Goal: Information Seeking & Learning: Compare options

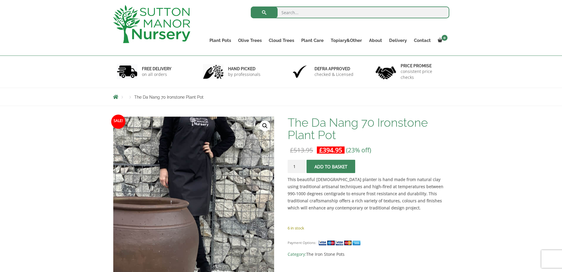
scroll to position [29, 0]
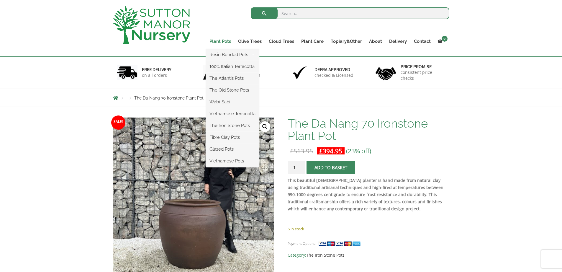
click at [219, 42] on link "Plant Pots" at bounding box center [220, 41] width 29 height 8
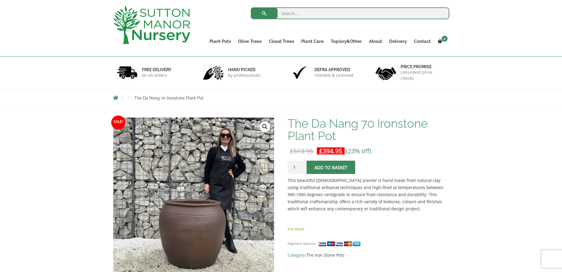
click at [183, 24] on img at bounding box center [151, 25] width 77 height 38
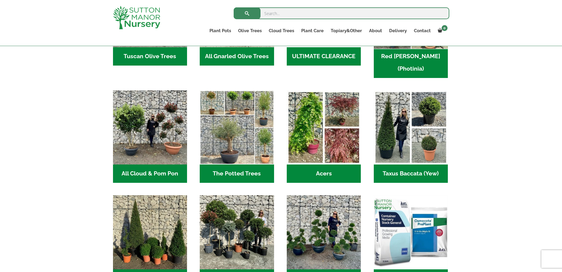
scroll to position [383, 0]
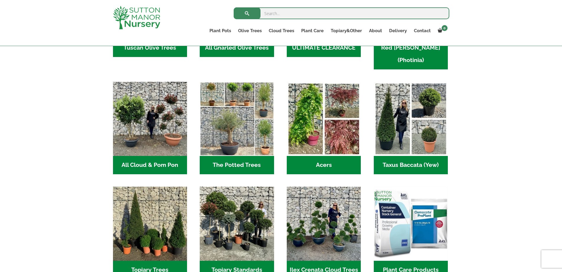
drag, startPoint x: 198, startPoint y: 286, endPoint x: 80, endPoint y: 236, distance: 128.3
click at [60, 218] on div "FREE UK DELIVERY UK’S LEADING SUPPLIERS OF TREES & POTS Where quality grows on …" at bounding box center [281, 121] width 562 height 794
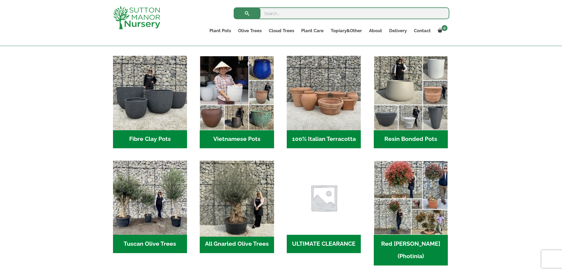
scroll to position [147, 0]
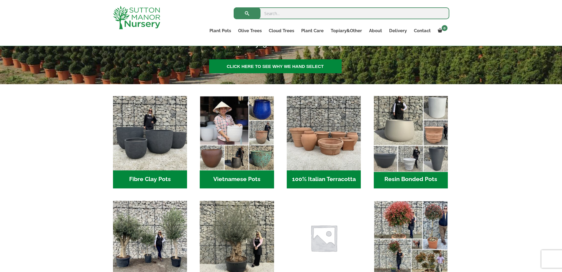
click at [400, 133] on img "Visit product category Resin Bonded Pots" at bounding box center [411, 133] width 78 height 78
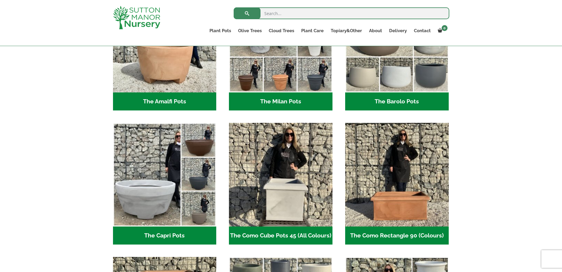
scroll to position [147, 0]
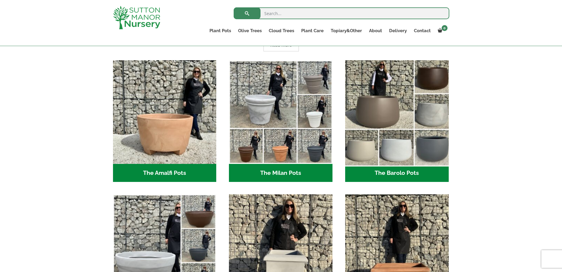
click at [403, 120] on img "Visit product category The Barolo Pots" at bounding box center [396, 112] width 109 height 109
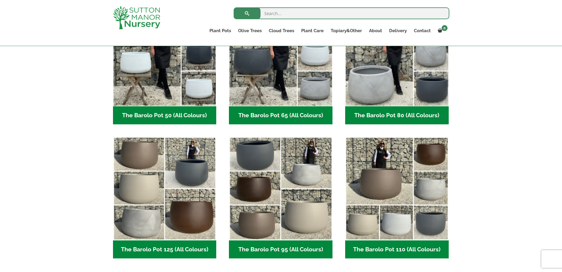
scroll to position [236, 0]
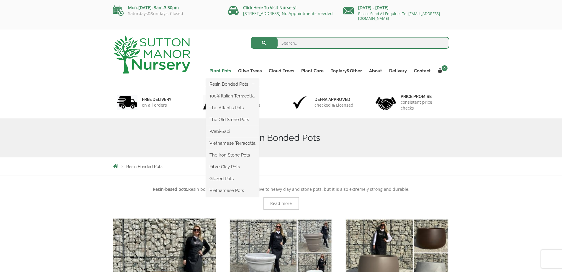
click at [225, 72] on link "Plant Pots" at bounding box center [220, 71] width 29 height 8
click at [228, 106] on link "The Atlantis Pots" at bounding box center [232, 107] width 53 height 9
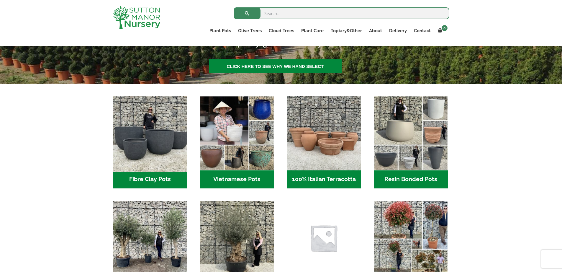
click at [164, 129] on img "Visit product category Fibre Clay Pots" at bounding box center [150, 133] width 78 height 78
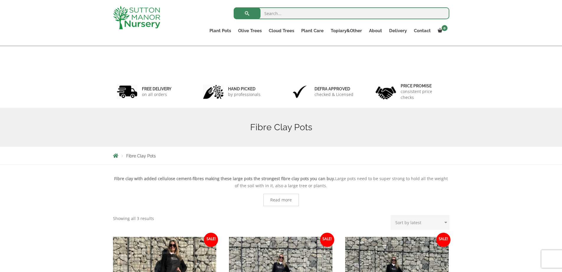
scroll to position [137, 0]
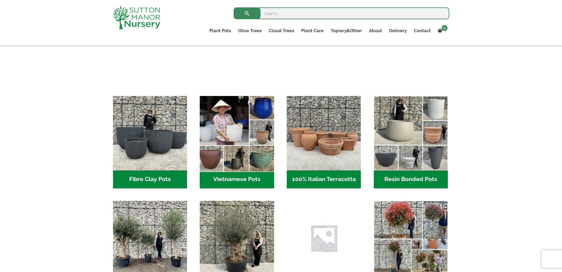
scroll to position [147, 0]
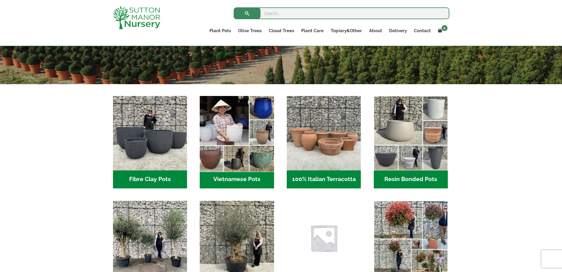
click at [246, 141] on img "Visit product category Vietnamese Pots" at bounding box center [237, 133] width 78 height 78
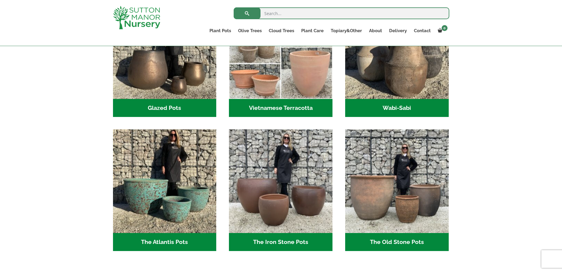
scroll to position [225, 0]
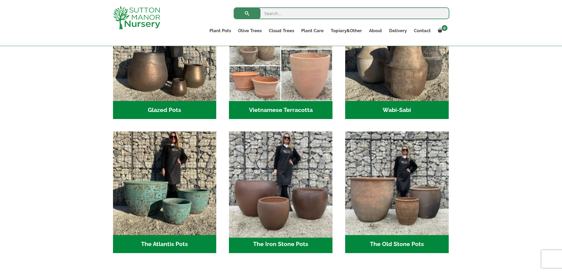
click at [283, 174] on img "Visit product category The Iron Stone Pots" at bounding box center [280, 183] width 109 height 109
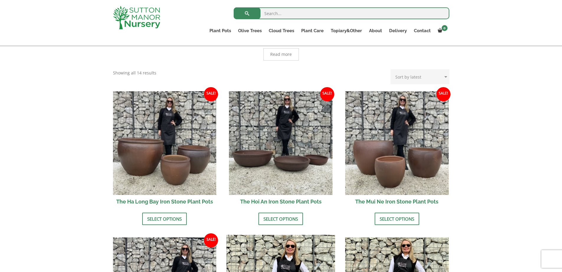
scroll to position [147, 0]
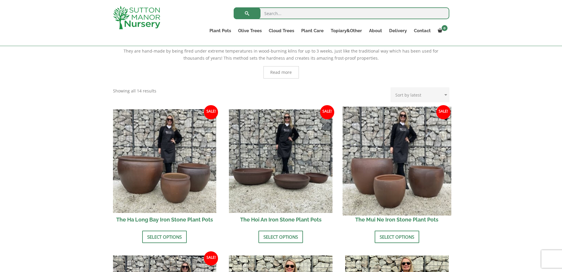
click at [431, 192] on img at bounding box center [396, 160] width 109 height 109
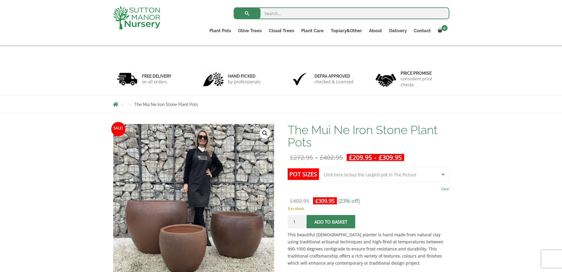
scroll to position [88, 0]
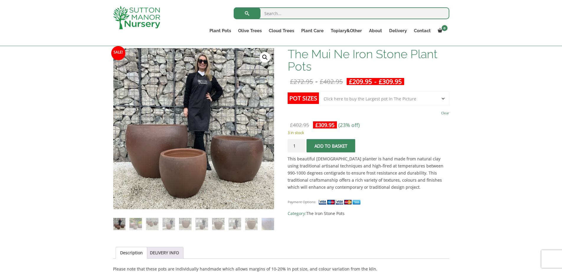
click at [365, 102] on select "Choose an option Click here to buy the 3rd to Largest Pot In The Picture Click …" at bounding box center [384, 98] width 130 height 15
click at [369, 215] on span "Category: The Iron Stone Pots" at bounding box center [368, 213] width 161 height 7
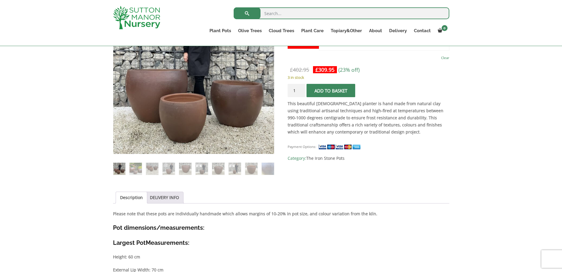
scroll to position [236, 0]
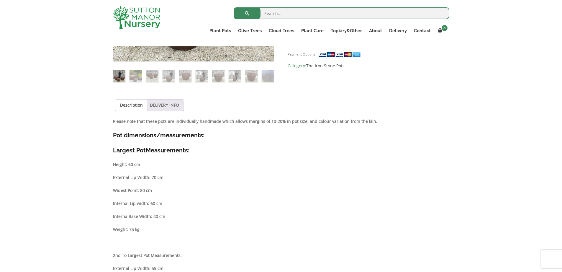
click at [178, 103] on link "DELIVERY INFO" at bounding box center [164, 104] width 29 height 11
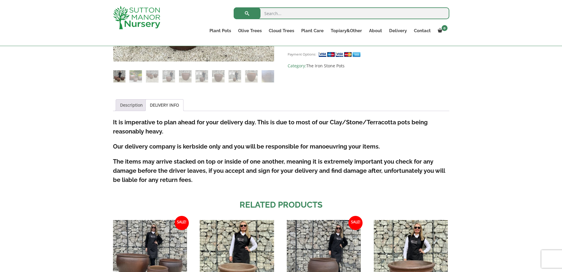
click at [140, 104] on link "Description" at bounding box center [131, 104] width 23 height 11
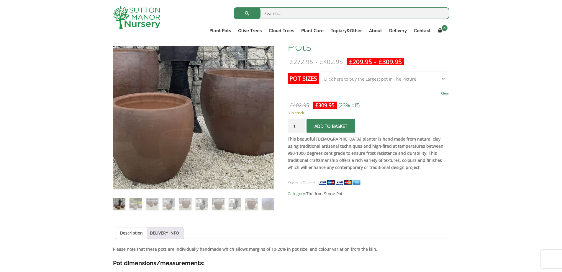
scroll to position [59, 0]
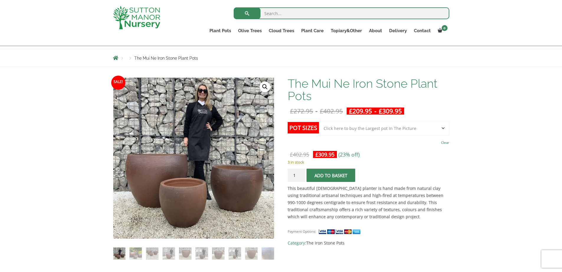
click at [389, 133] on select "Choose an option Click here to buy the 3rd to Largest Pot In The Picture Click …" at bounding box center [384, 128] width 130 height 15
click at [319, 121] on select "Choose an option Click here to buy the 3rd to Largest Pot In The Picture Click …" at bounding box center [384, 128] width 130 height 15
select select "Click here to buy the 2nd to Largest Pot In The Picture"
click at [393, 238] on div "Payment Options: SKU: N/A Category: The Iron Stone Pots" at bounding box center [368, 234] width 161 height 23
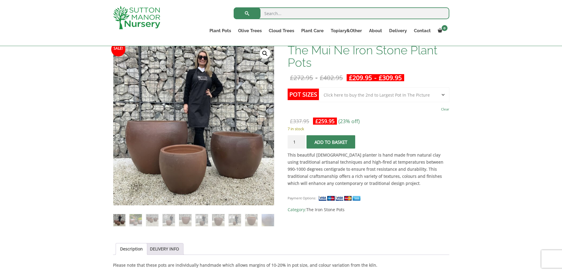
scroll to position [88, 0]
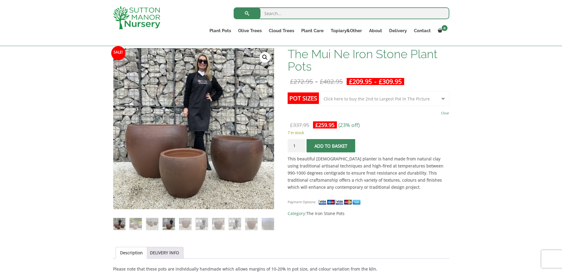
click at [174, 221] on img at bounding box center [168, 224] width 12 height 12
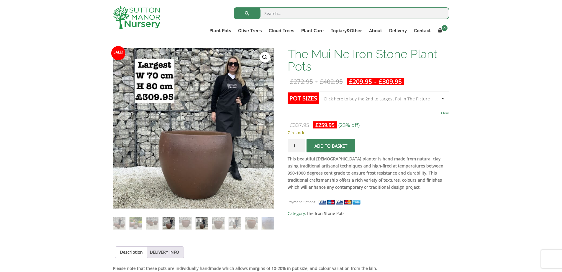
click at [200, 222] on img at bounding box center [202, 223] width 12 height 12
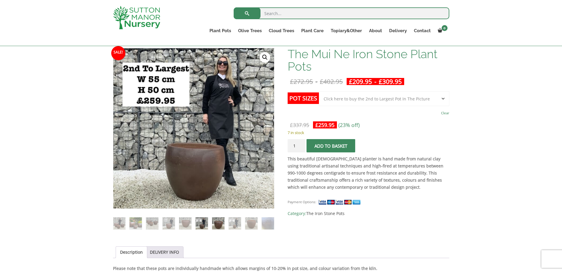
click at [220, 222] on img at bounding box center [218, 223] width 12 height 12
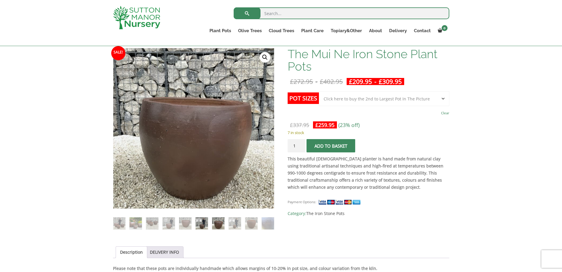
click at [203, 221] on img at bounding box center [202, 223] width 12 height 12
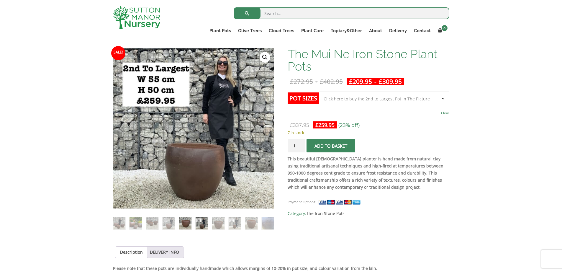
click at [183, 220] on img at bounding box center [185, 223] width 12 height 12
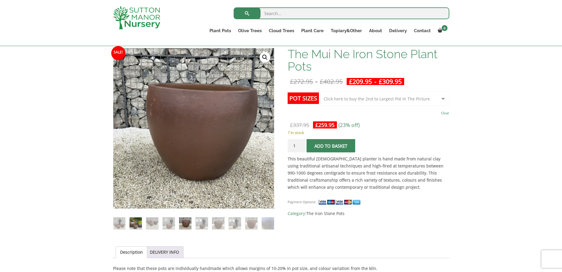
click at [136, 220] on img at bounding box center [135, 223] width 12 height 12
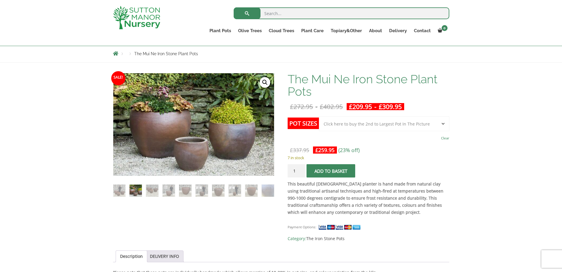
scroll to position [29, 0]
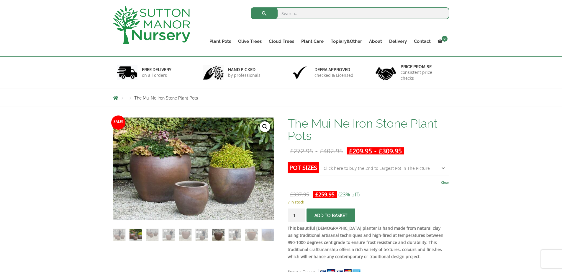
click at [216, 234] on img at bounding box center [218, 235] width 12 height 12
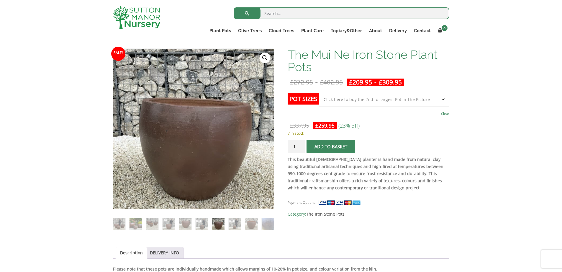
scroll to position [88, 0]
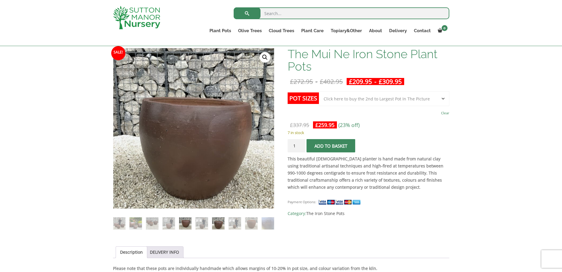
click at [185, 221] on img at bounding box center [185, 223] width 12 height 12
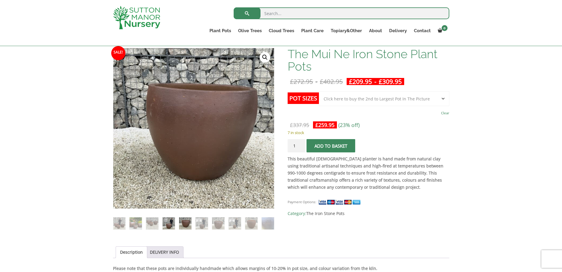
click at [169, 221] on img at bounding box center [168, 223] width 12 height 12
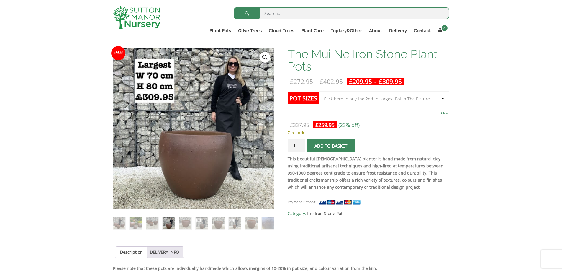
click at [226, 224] on ol at bounding box center [193, 219] width 161 height 21
click at [219, 224] on img at bounding box center [218, 223] width 12 height 12
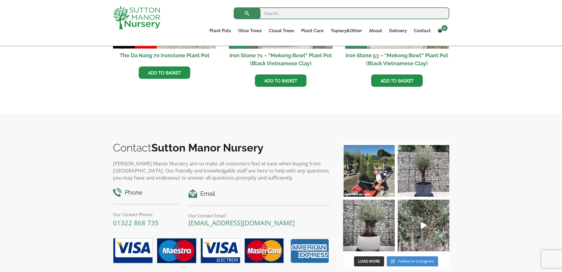
scroll to position [501, 0]
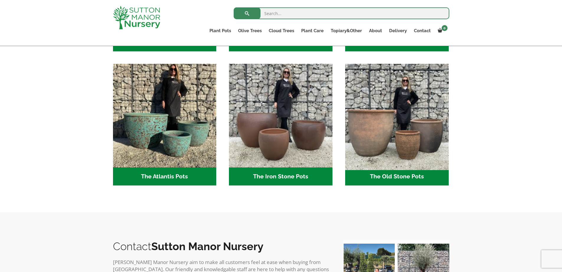
scroll to position [284, 0]
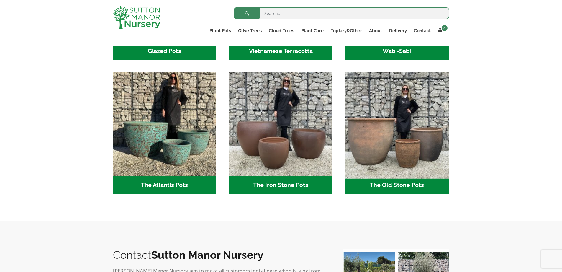
click at [409, 141] on img "Visit product category The Old Stone Pots" at bounding box center [396, 124] width 109 height 109
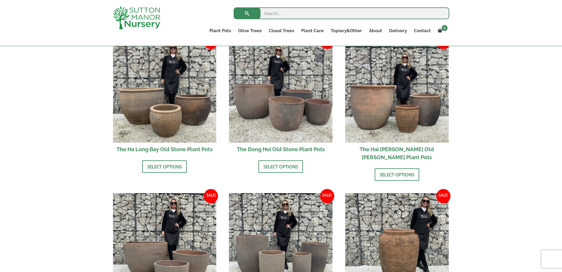
scroll to position [196, 0]
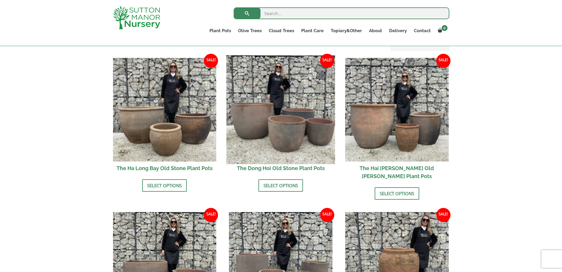
click at [308, 125] on img at bounding box center [280, 109] width 109 height 109
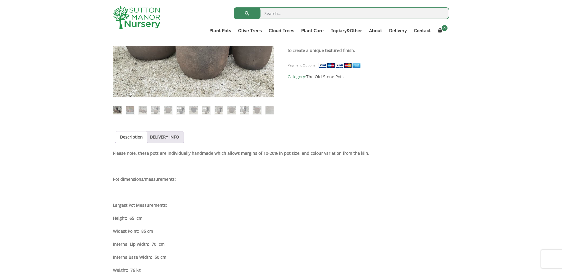
scroll to position [118, 0]
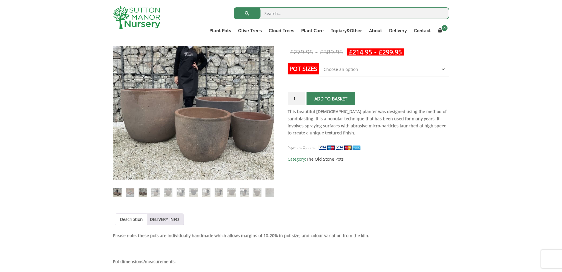
click at [142, 193] on img at bounding box center [143, 192] width 8 height 8
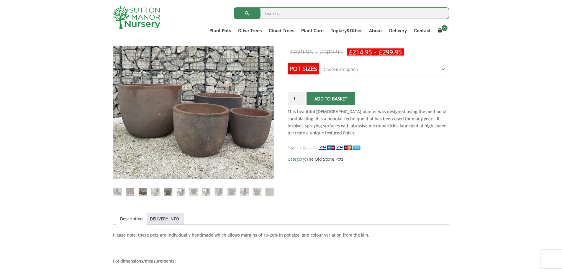
click at [166, 188] on img at bounding box center [168, 192] width 8 height 8
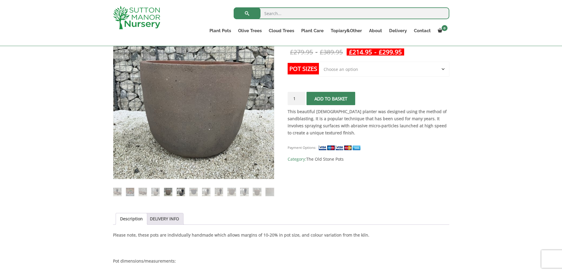
click at [179, 191] on img at bounding box center [181, 192] width 8 height 8
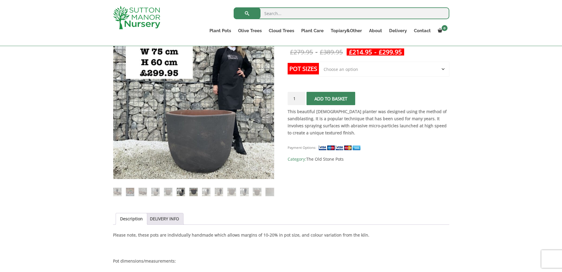
click at [191, 192] on img at bounding box center [193, 192] width 8 height 8
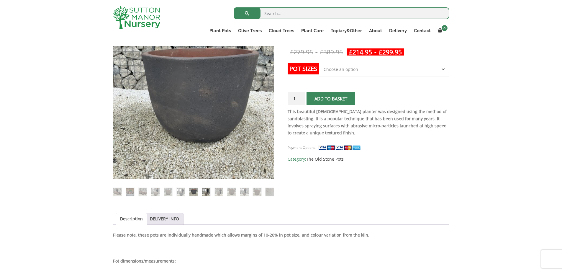
click at [209, 191] on img at bounding box center [206, 192] width 8 height 8
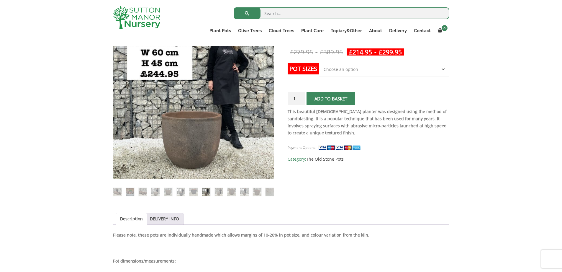
click at [227, 193] on li at bounding box center [231, 191] width 9 height 9
click at [221, 193] on img at bounding box center [219, 192] width 8 height 8
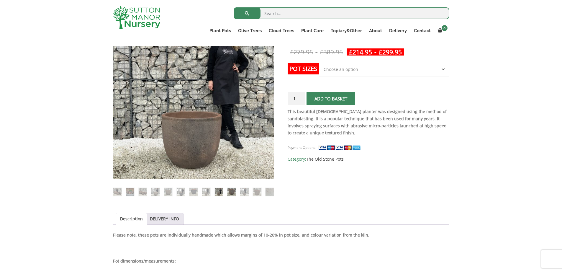
click at [232, 193] on img at bounding box center [231, 192] width 8 height 8
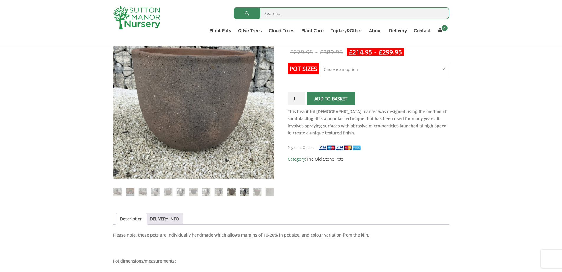
click at [243, 191] on img at bounding box center [244, 192] width 8 height 8
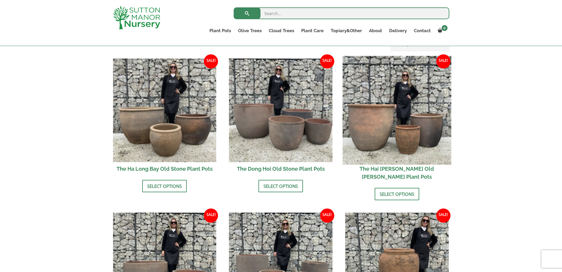
click at [398, 139] on img at bounding box center [396, 110] width 109 height 109
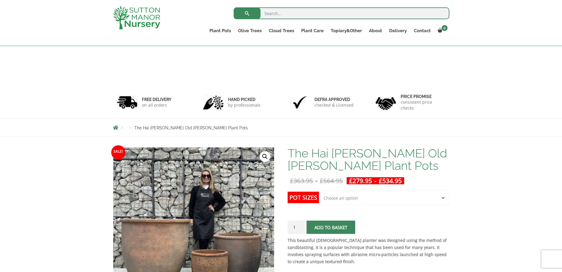
scroll to position [118, 0]
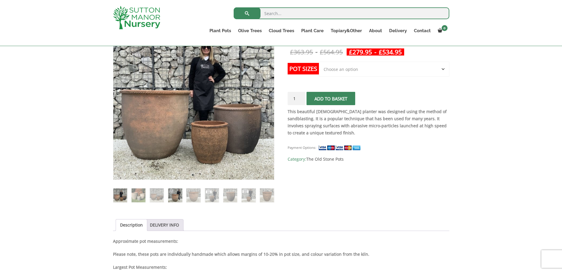
click at [175, 194] on img at bounding box center [175, 195] width 14 height 14
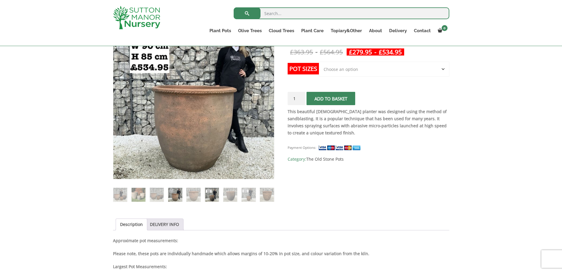
click at [213, 190] on img at bounding box center [212, 195] width 14 height 14
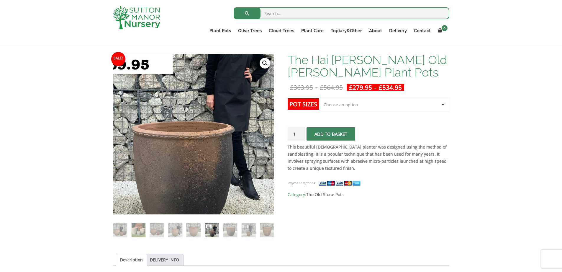
scroll to position [88, 0]
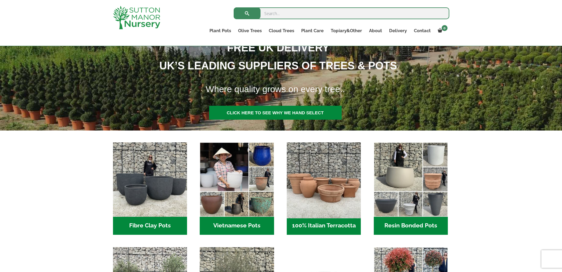
scroll to position [59, 0]
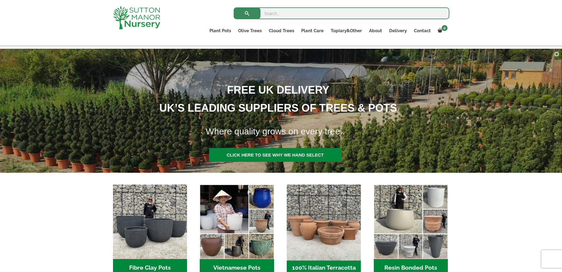
click at [316, 209] on img "Visit product category 100% Italian Terracotta" at bounding box center [324, 222] width 78 height 78
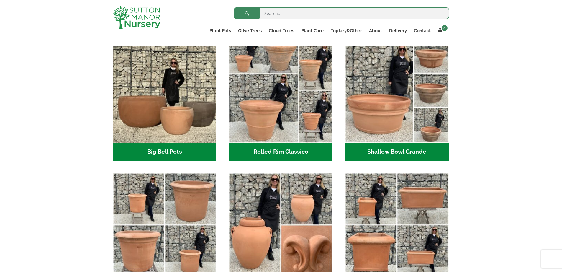
scroll to position [196, 0]
click at [483, 181] on div "XL Italian Terracotta Garden Pots Timeless Beauty with Lasting Sophistication I…" at bounding box center [281, 145] width 562 height 352
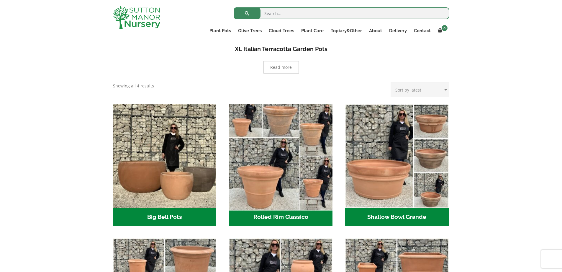
scroll to position [19, 0]
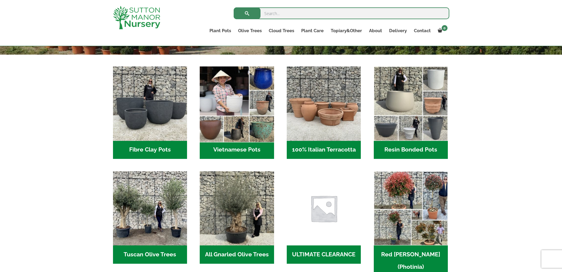
click at [223, 109] on img "Visit product category Vietnamese Pots" at bounding box center [237, 104] width 78 height 78
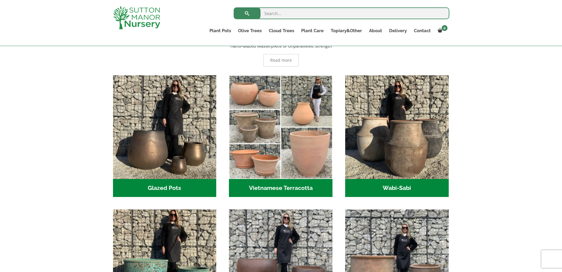
scroll to position [295, 0]
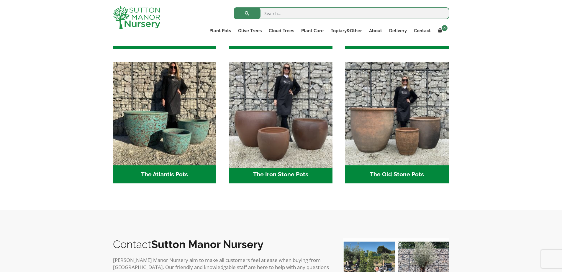
click at [306, 106] on img "Visit product category The Iron Stone Pots" at bounding box center [280, 113] width 109 height 109
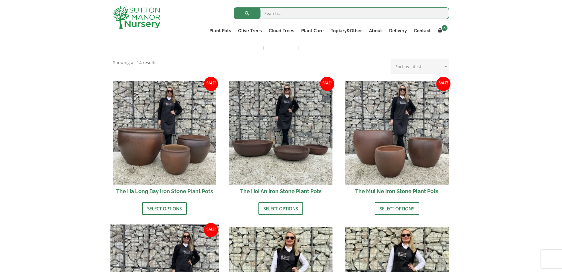
scroll to position [166, 0]
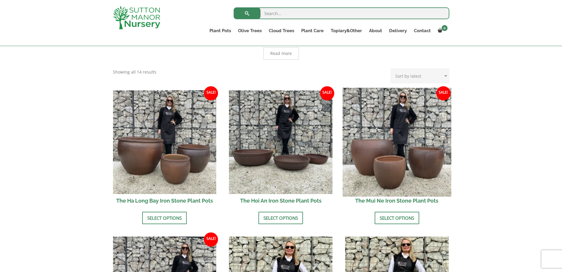
click at [433, 138] on img at bounding box center [396, 142] width 109 height 109
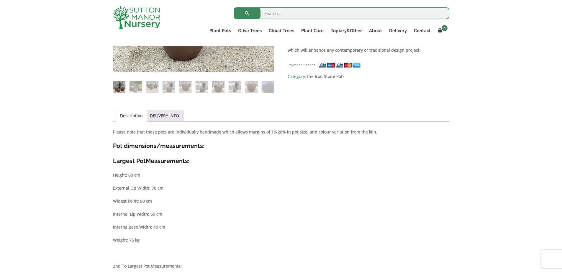
scroll to position [78, 0]
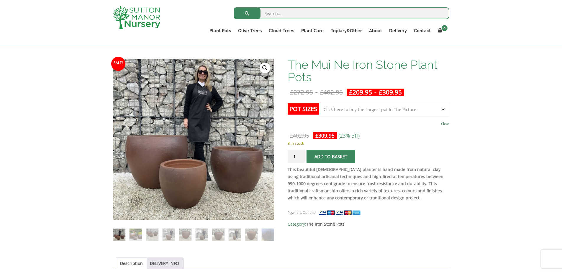
click at [363, 108] on select "Choose an option Click here to buy the 3rd to Largest Pot In The Picture Click …" at bounding box center [384, 109] width 130 height 15
click at [319, 102] on select "Choose an option Click here to buy the 3rd to Largest Pot In The Picture Click …" at bounding box center [384, 109] width 130 height 15
select select "Click here to buy the 2nd to Largest Pot In The Picture"
click at [181, 236] on img at bounding box center [185, 234] width 12 height 12
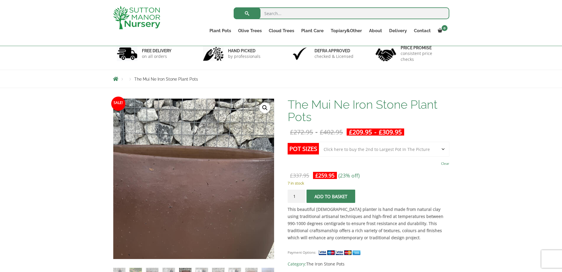
scroll to position [0, 0]
